Goal: Information Seeking & Learning: Check status

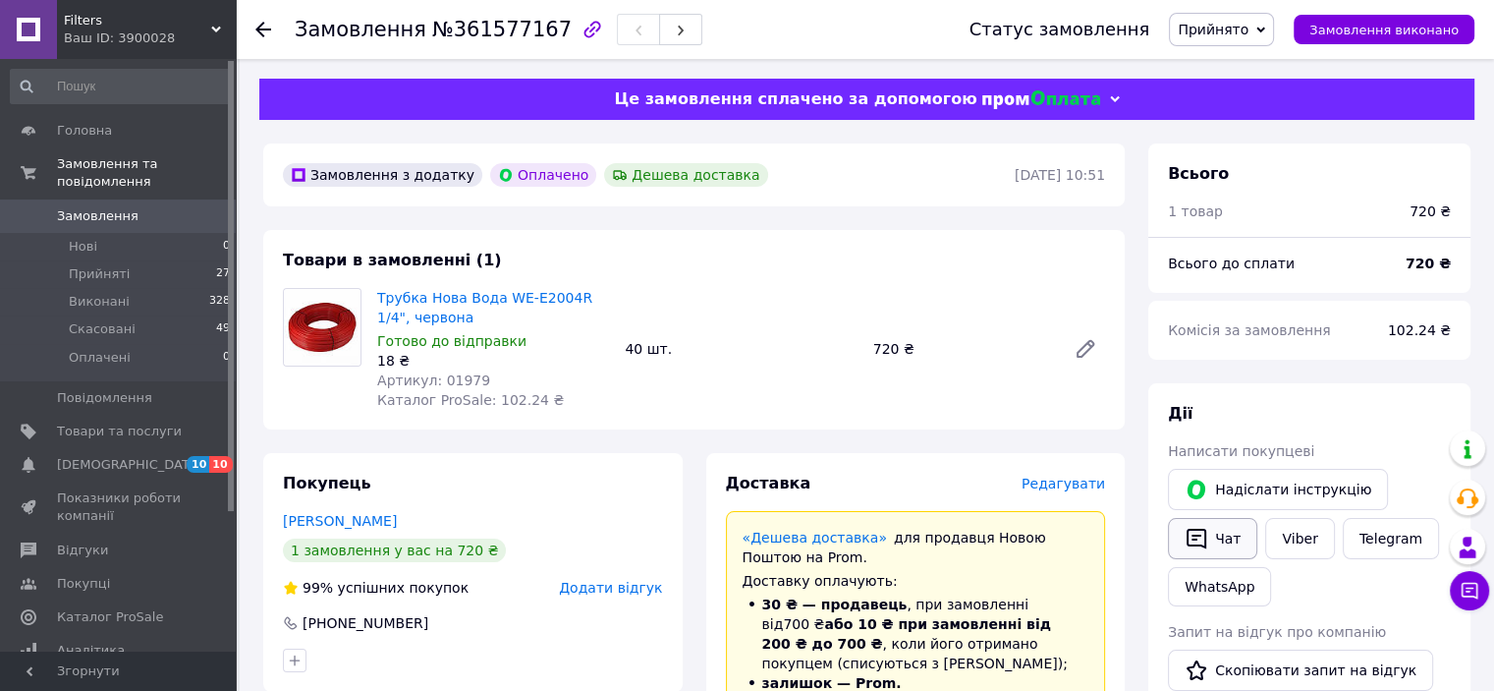
click at [1222, 534] on button "Чат" at bounding box center [1212, 538] width 89 height 41
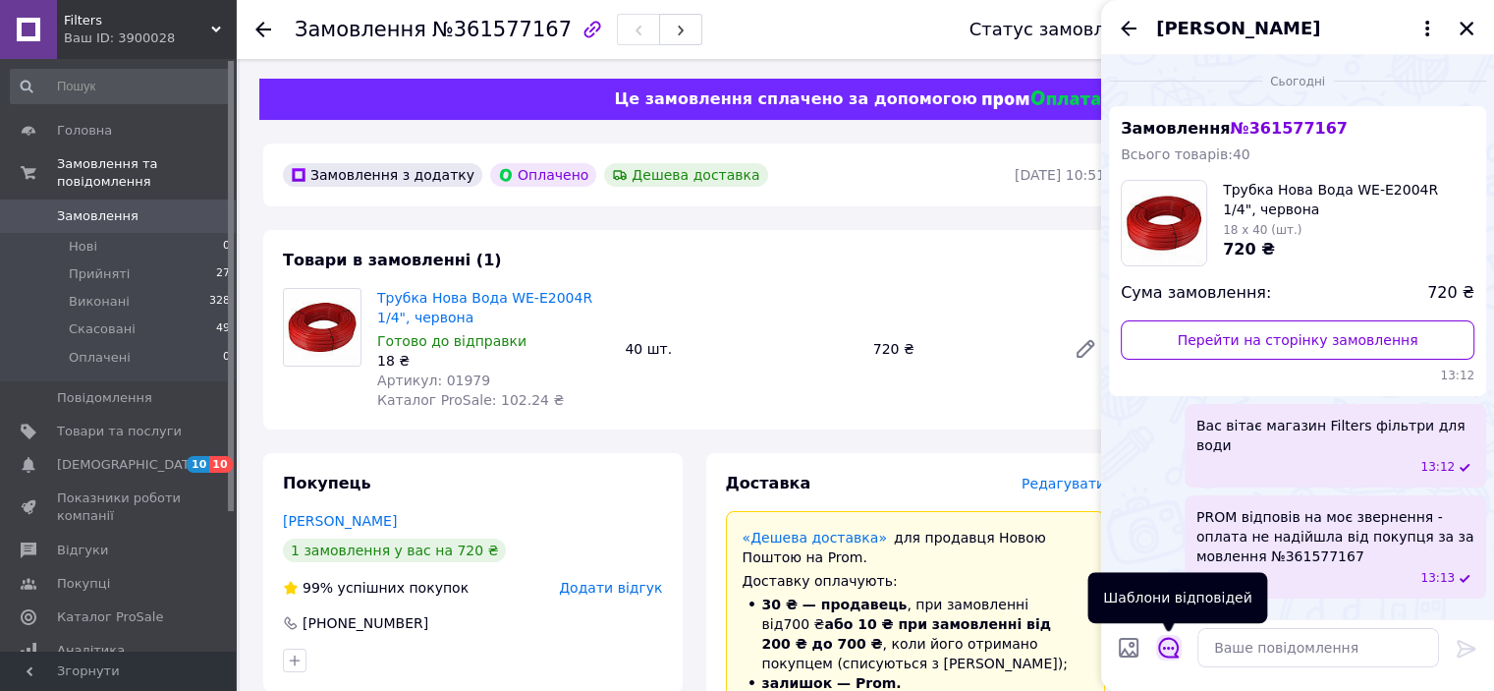
click at [1166, 650] on icon "Відкрити шаблони відповідей" at bounding box center [1169, 648] width 22 height 22
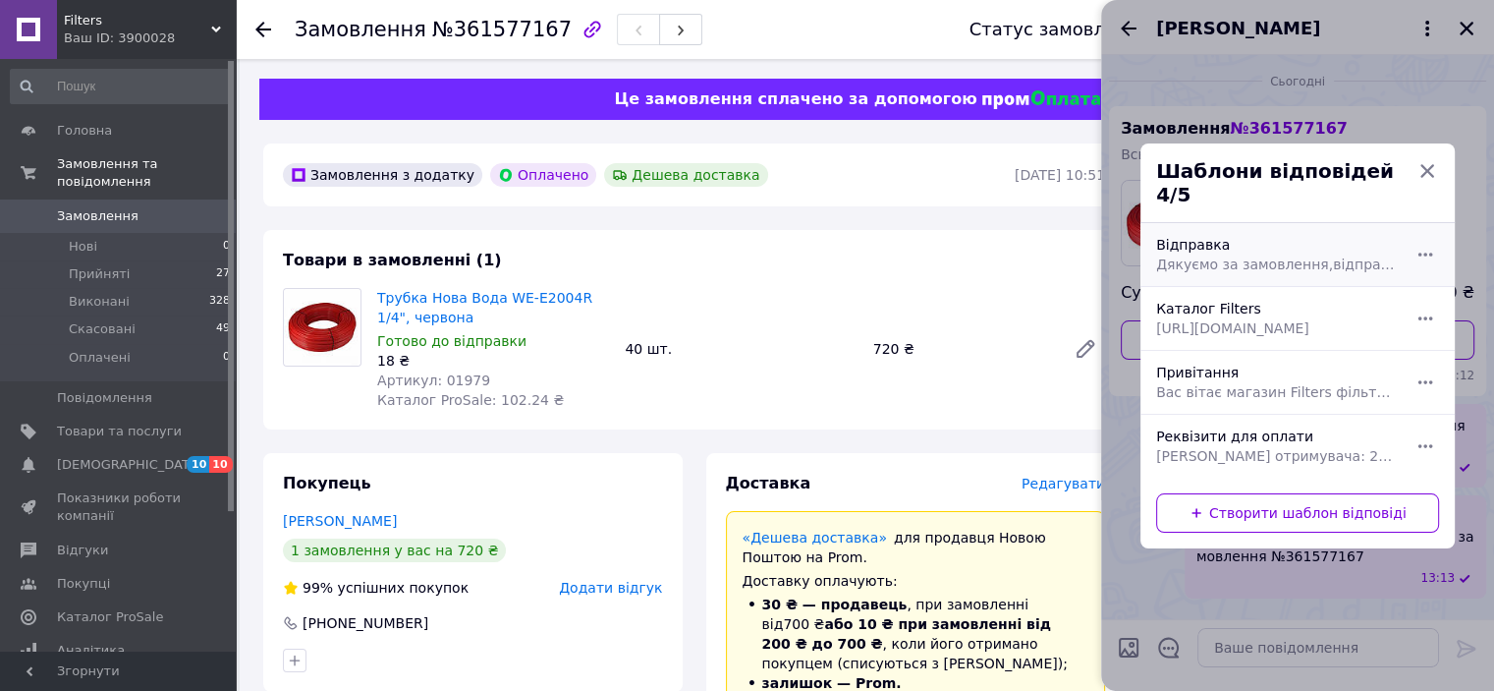
click at [1223, 254] on span "Дякуємо за замовлення,відправимо сьогодні ТТН Нова Пошта" at bounding box center [1276, 264] width 240 height 20
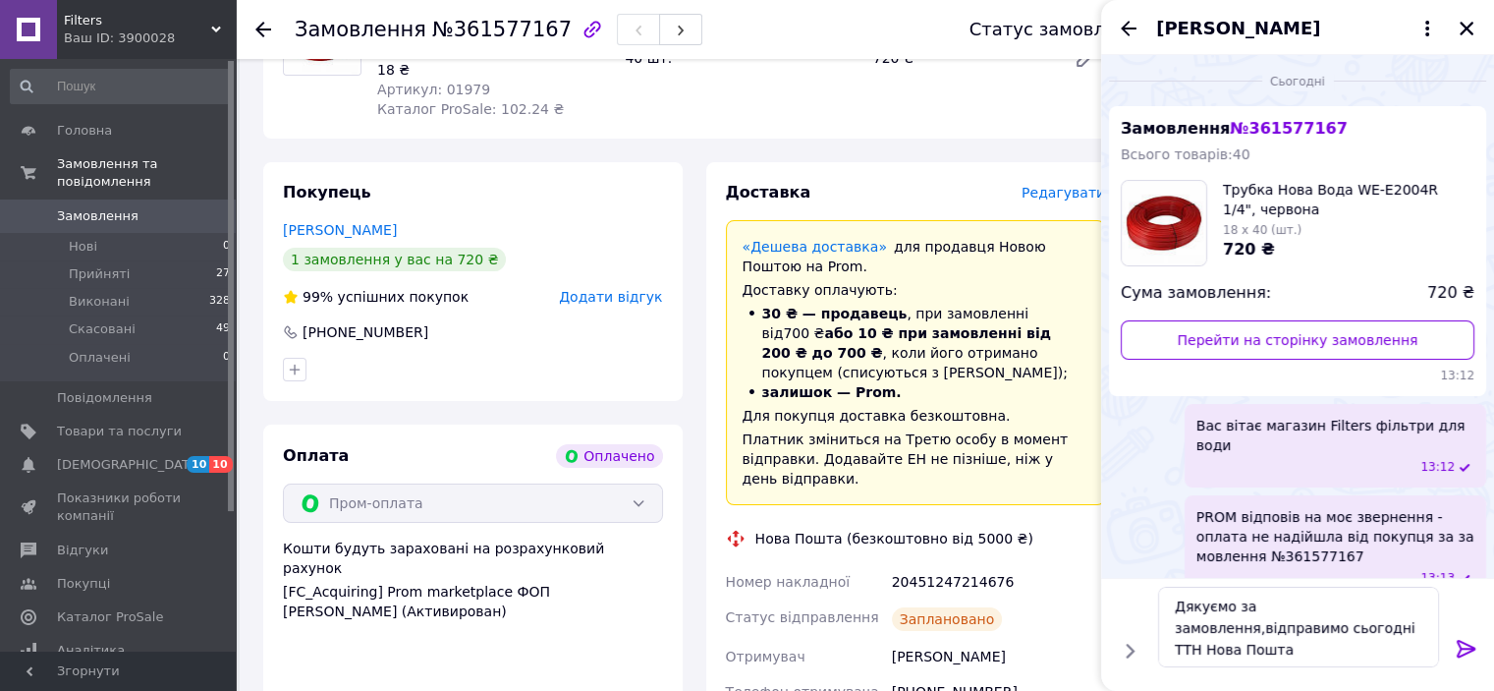
scroll to position [295, 0]
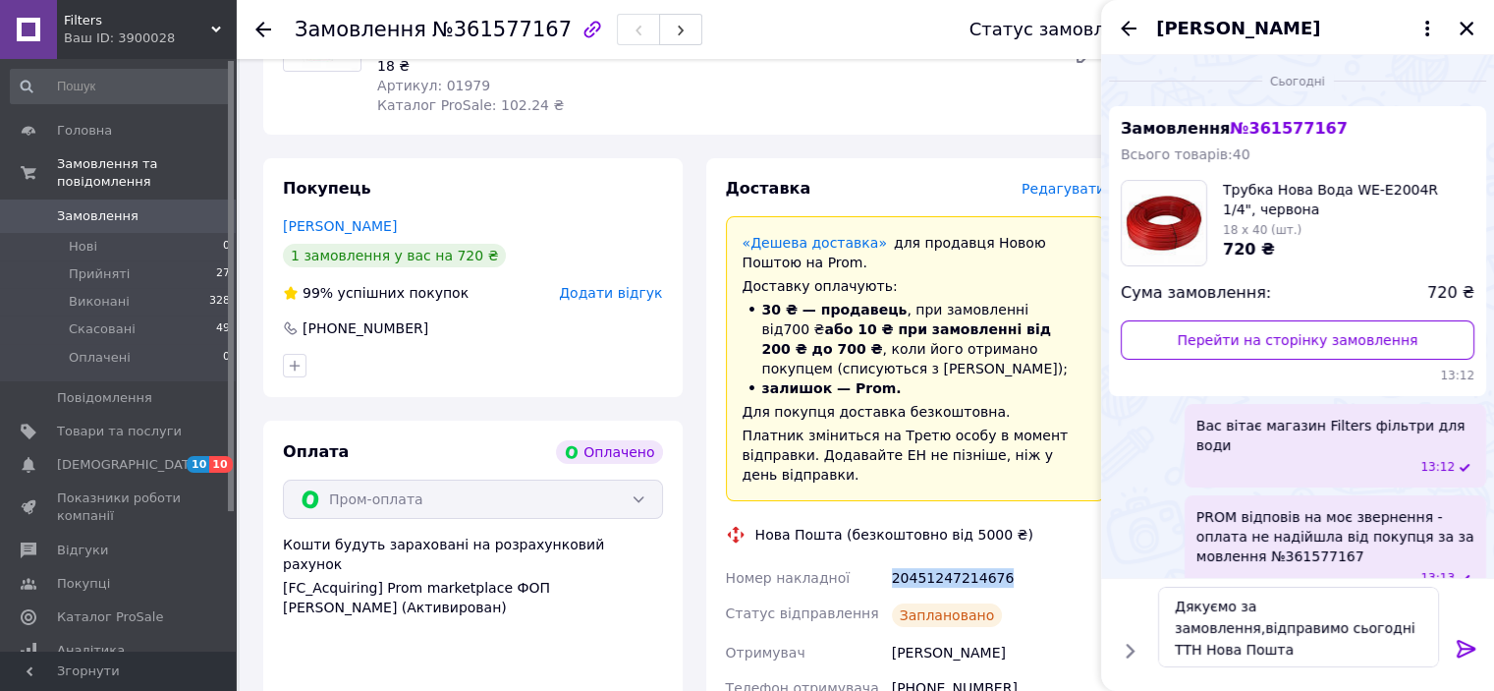
drag, startPoint x: 888, startPoint y: 557, endPoint x: 996, endPoint y: 558, distance: 108.1
click at [996, 560] on div "20451247214676" at bounding box center [998, 577] width 221 height 35
copy div "20451247214676"
click at [1346, 630] on textarea "Дякуємо за замовлення,відправимо сьогодні ТТН Нова Пошта" at bounding box center [1298, 626] width 281 height 81
paste textarea "20451247214676"
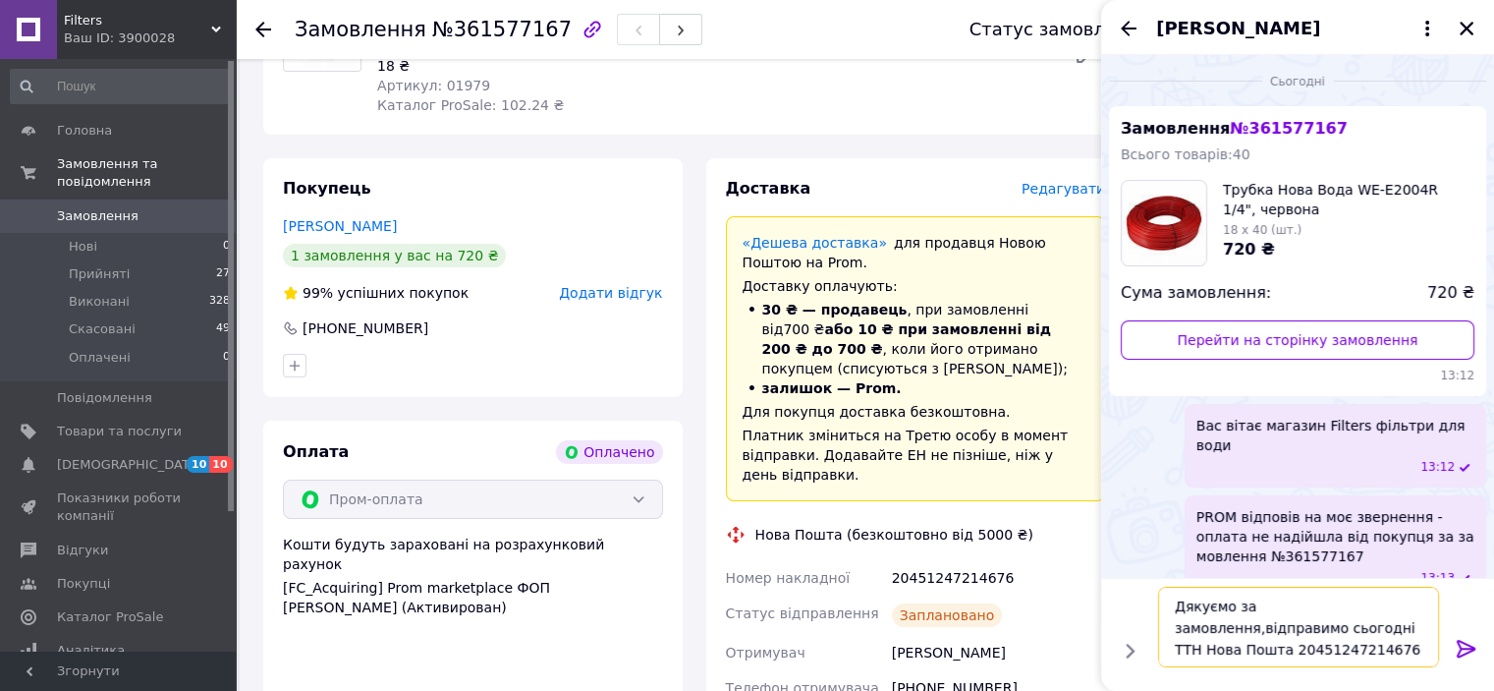
type textarea "Дякуємо за замовлення,відправимо сьогодні ТТН Нова Пошта 20451247214676"
click at [1458, 639] on icon at bounding box center [1467, 649] width 24 height 24
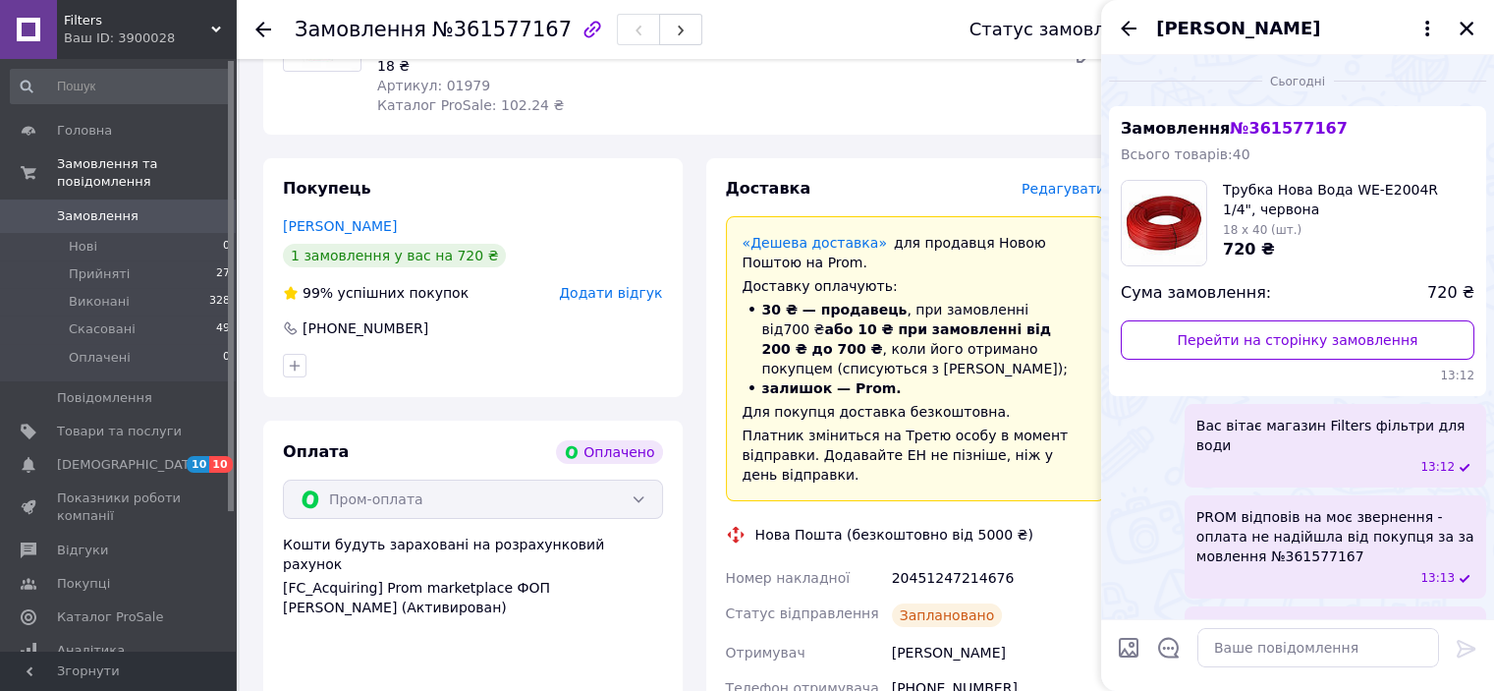
scroll to position [59, 0]
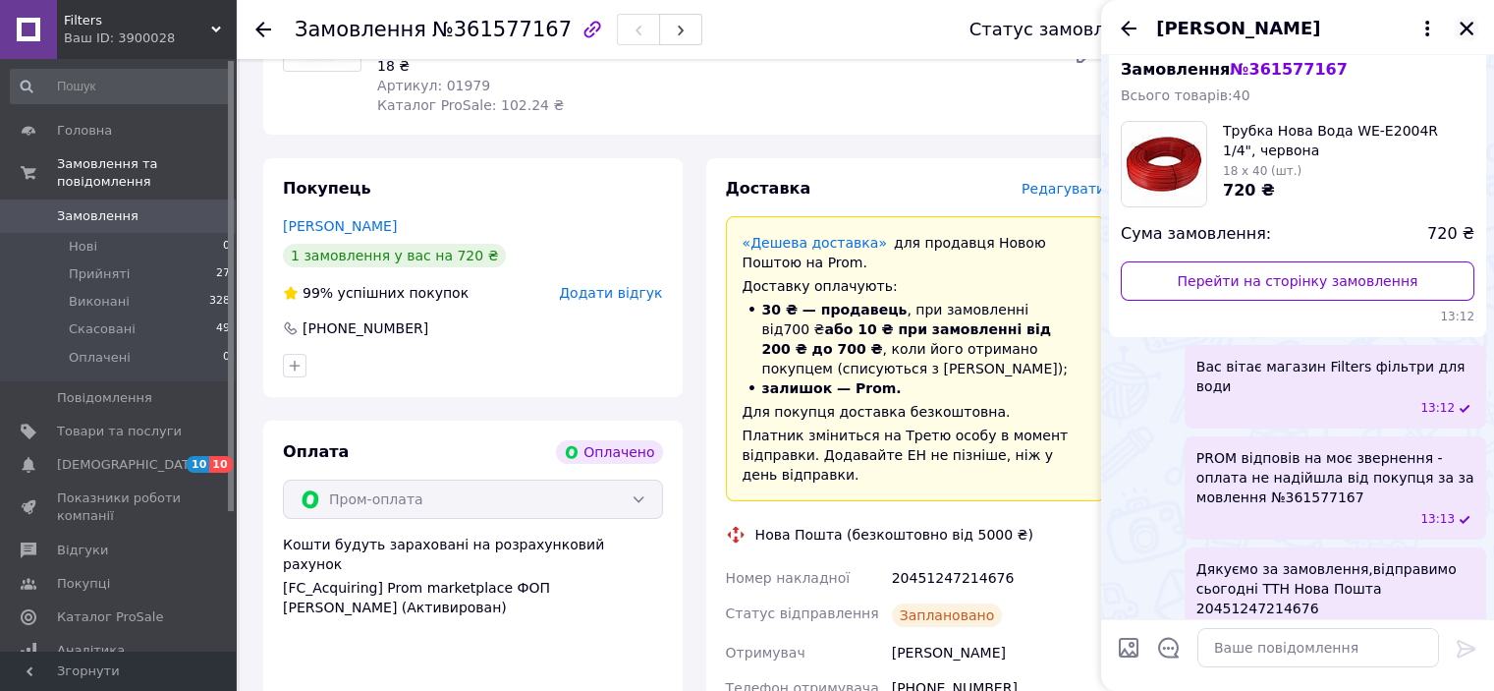
click at [1460, 27] on icon "Закрити" at bounding box center [1467, 29] width 18 height 18
